Goal: Browse casually

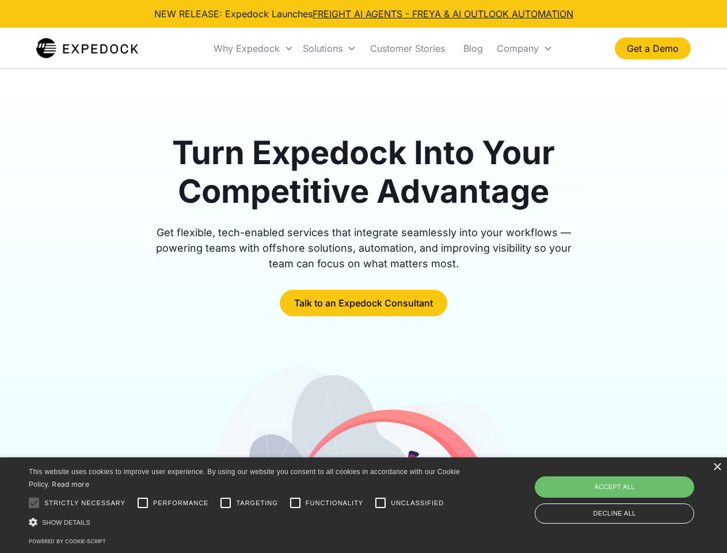
click at [254, 48] on div "Why Expedock" at bounding box center [247, 49] width 66 height 12
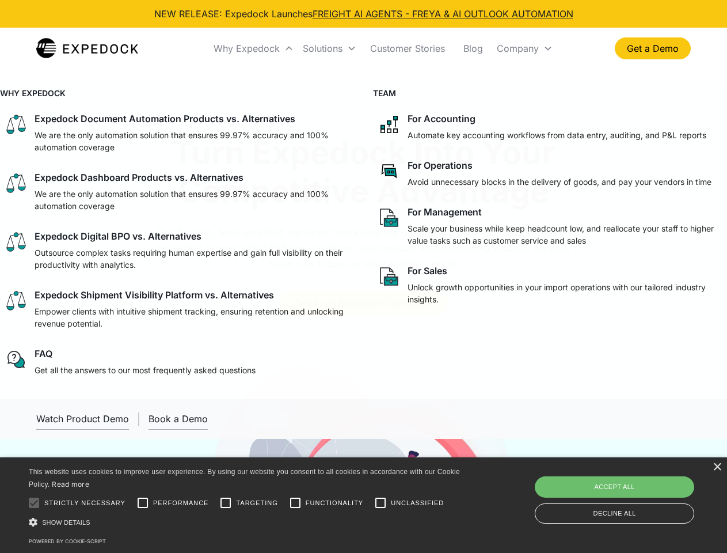
click at [329, 48] on div "Solutions" at bounding box center [323, 49] width 40 height 12
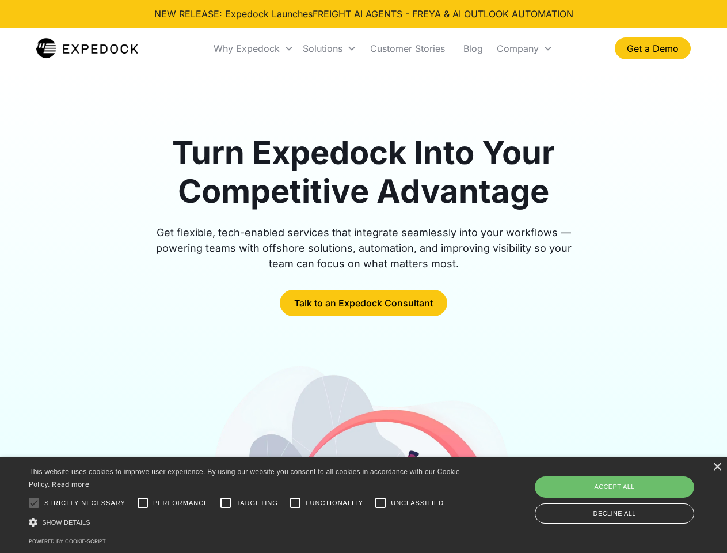
click at [525, 48] on div "Company" at bounding box center [518, 49] width 42 height 12
click at [34, 503] on div at bounding box center [33, 502] width 23 height 23
click at [143, 503] on input "Performance" at bounding box center [142, 502] width 23 height 23
checkbox input "true"
click at [226, 503] on input "Targeting" at bounding box center [225, 502] width 23 height 23
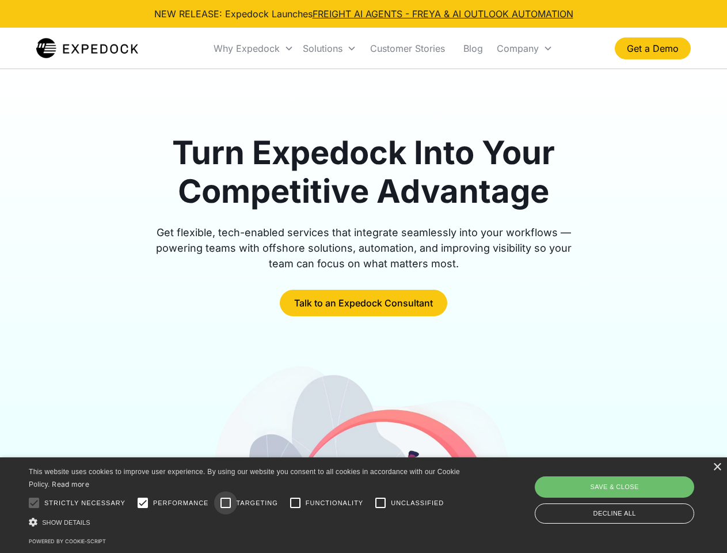
checkbox input "true"
click at [295, 503] on input "Functionality" at bounding box center [295, 502] width 23 height 23
checkbox input "true"
click at [381, 503] on input "Unclassified" at bounding box center [380, 502] width 23 height 23
checkbox input "true"
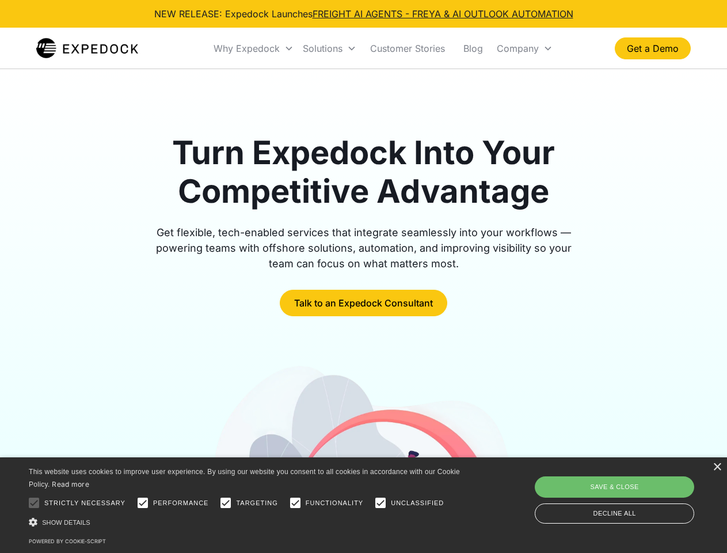
click at [246, 522] on div "Show details Hide details" at bounding box center [246, 522] width 435 height 12
